Goal: Information Seeking & Learning: Learn about a topic

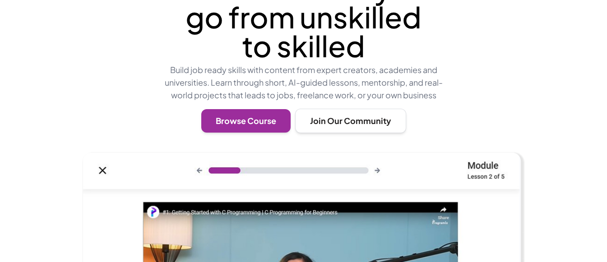
scroll to position [111, 0]
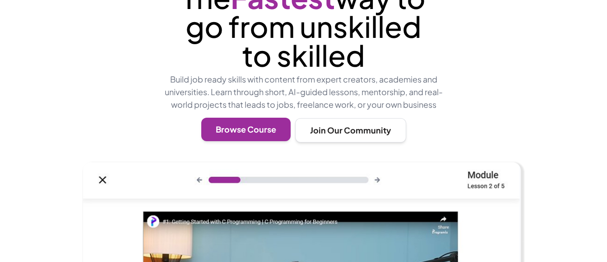
click at [234, 125] on button "Browse Course" at bounding box center [245, 129] width 89 height 23
